Goal: Task Accomplishment & Management: Manage account settings

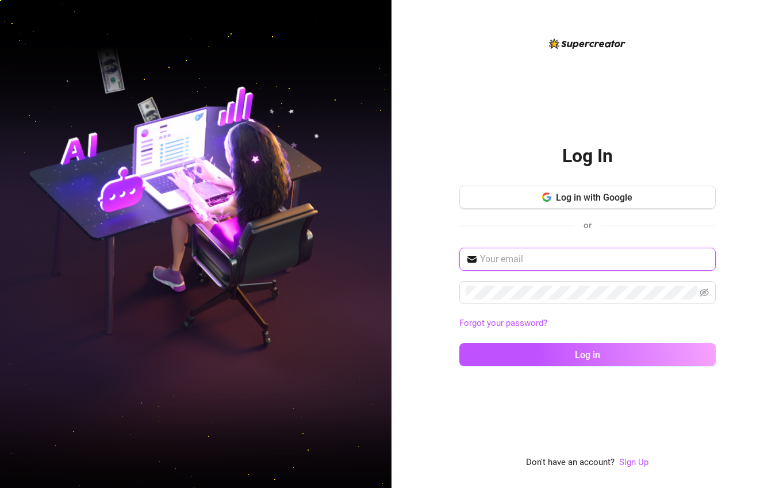
click at [491, 254] on input "text" at bounding box center [594, 259] width 229 height 14
type input "ejgeloja@gmail.com"
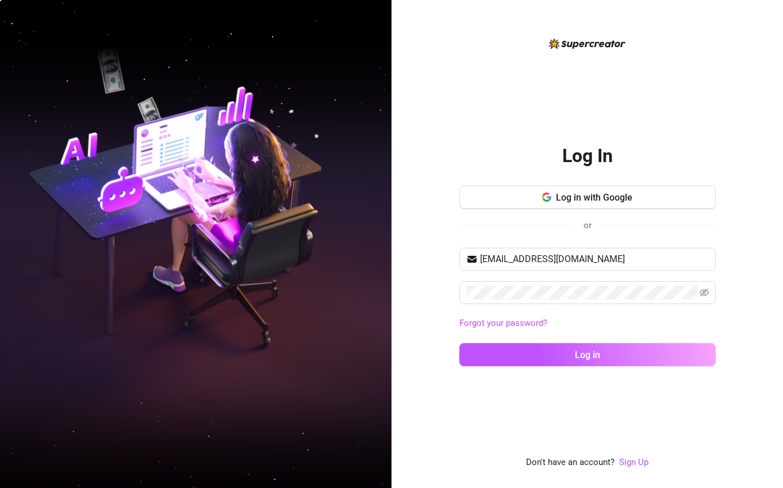
click at [547, 368] on div "ejgeloja@gmail.com Forgot your password? Log in" at bounding box center [587, 312] width 256 height 129
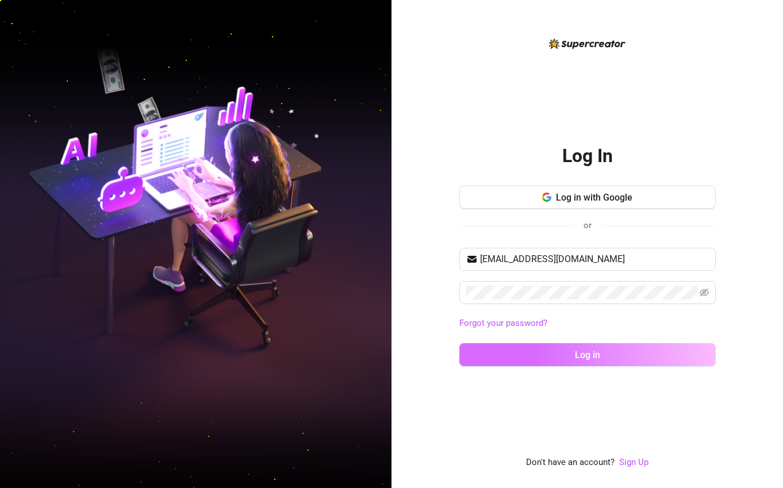
click at [538, 356] on button "Log in" at bounding box center [587, 354] width 256 height 23
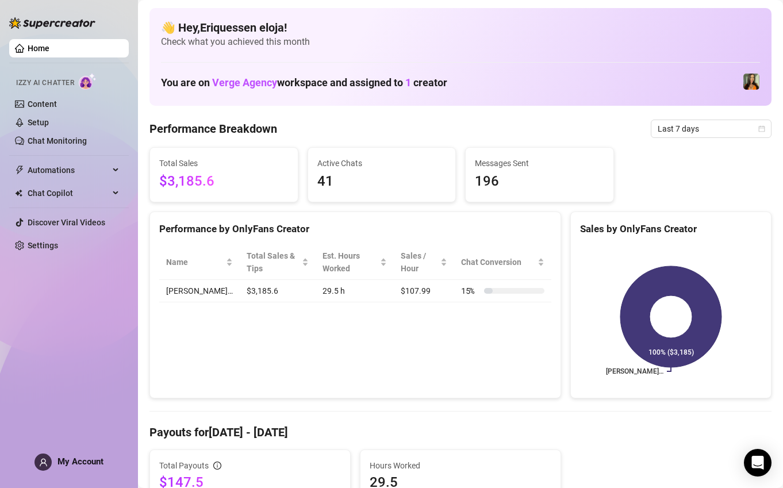
click at [747, 79] on img at bounding box center [751, 82] width 16 height 16
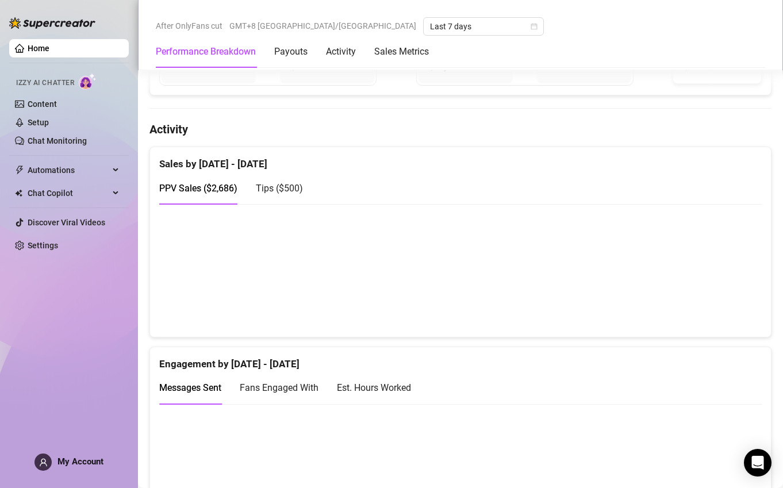
scroll to position [607, 0]
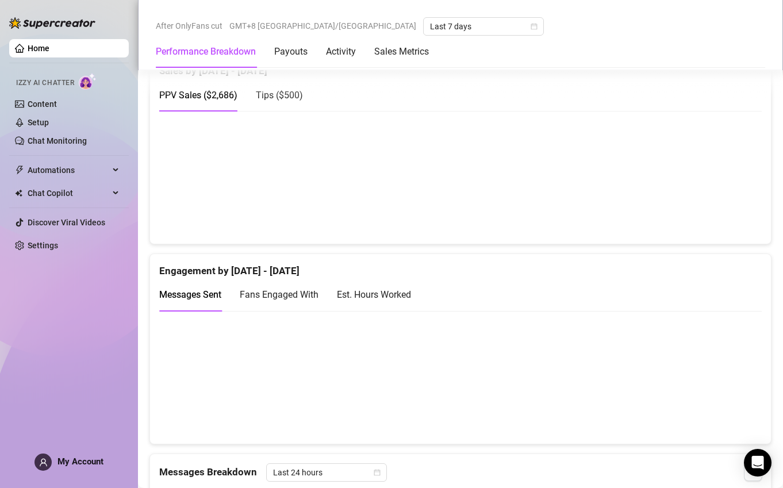
click at [80, 459] on span "My Account" at bounding box center [80, 461] width 46 height 10
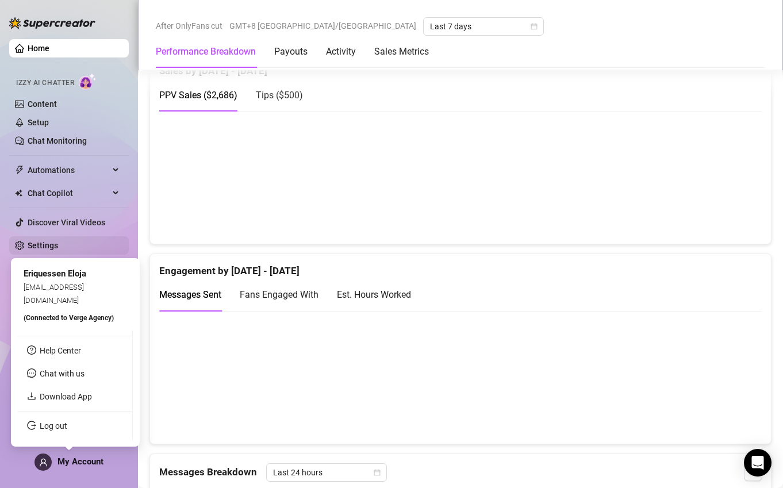
click at [58, 241] on link "Settings" at bounding box center [43, 245] width 30 height 9
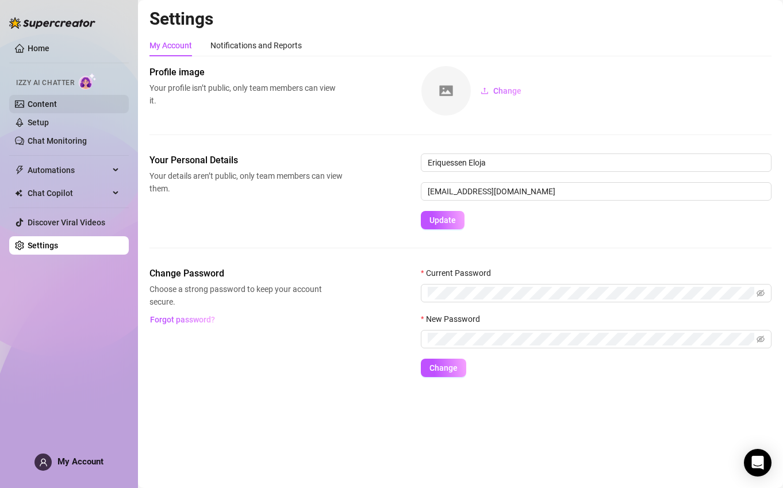
click at [57, 101] on link "Content" at bounding box center [42, 103] width 29 height 9
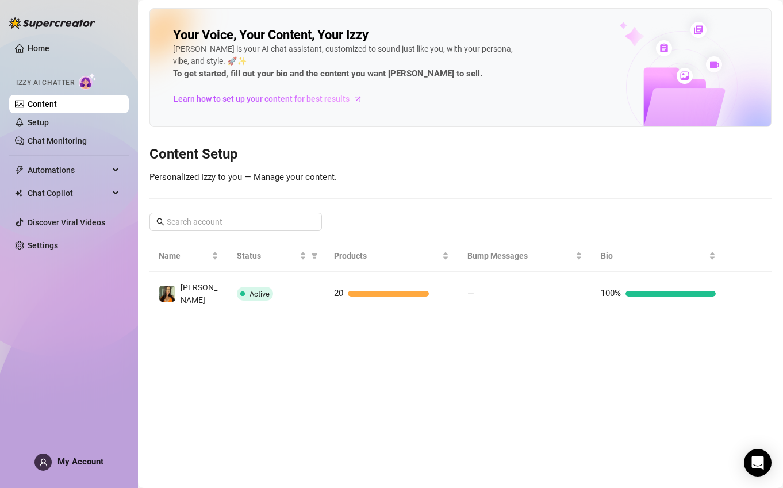
click at [88, 84] on img at bounding box center [88, 81] width 18 height 17
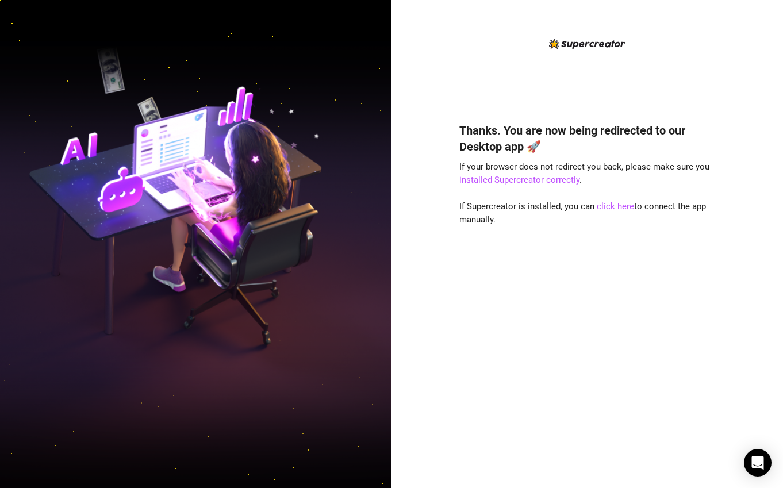
click at [2, 238] on img at bounding box center [195, 243] width 391 height 491
